Goal: Transaction & Acquisition: Subscribe to service/newsletter

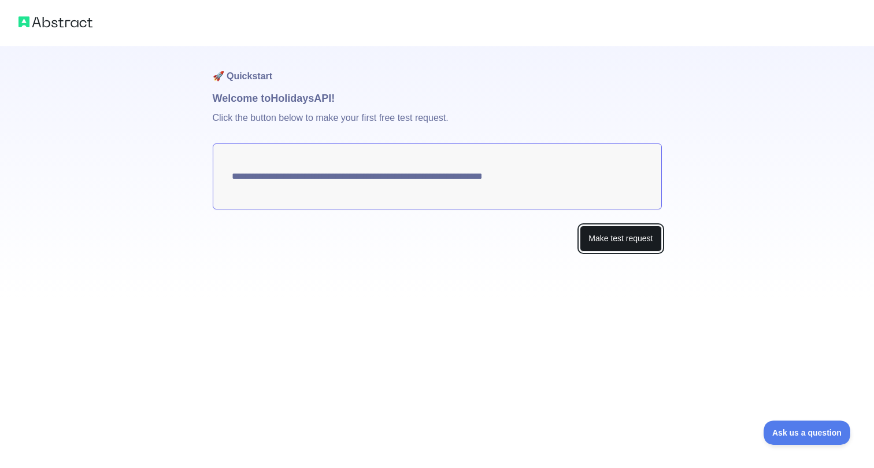
click at [635, 246] on button "Make test request" at bounding box center [620, 238] width 81 height 26
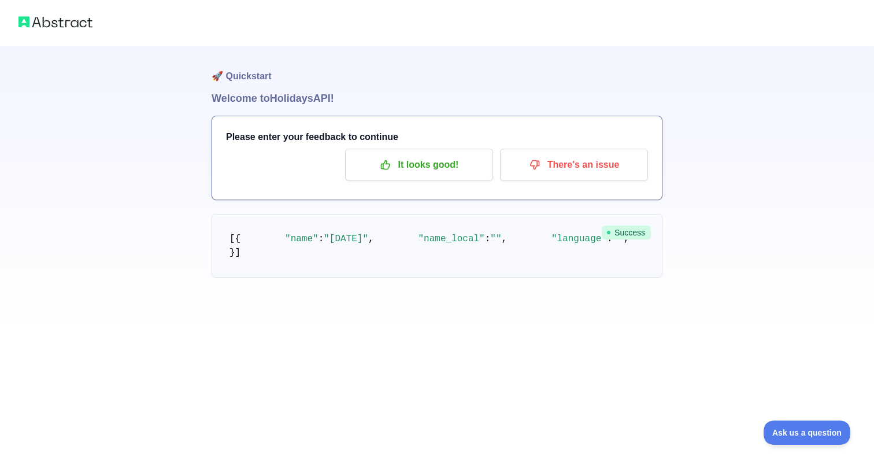
click at [710, 267] on div "🚀 Quickstart Welcome to Holidays API! Please enter your feedback to continue It…" at bounding box center [437, 162] width 874 height 324
click at [713, 118] on div "🚀 Quickstart Welcome to Holidays API! Please enter your feedback to continue It…" at bounding box center [437, 162] width 874 height 324
click at [434, 155] on p "It looks good!" at bounding box center [419, 165] width 131 height 20
